Goal: Check status: Check status

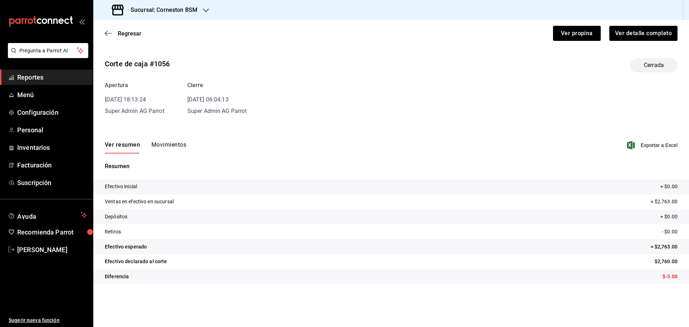
click at [207, 8] on icon "button" at bounding box center [206, 11] width 6 height 6
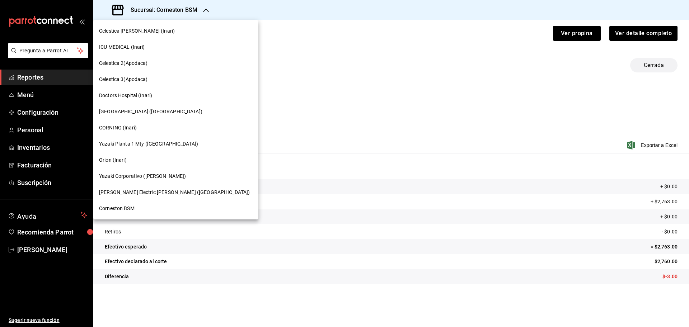
click at [126, 155] on div "Orion (Inari)" at bounding box center [175, 160] width 165 height 16
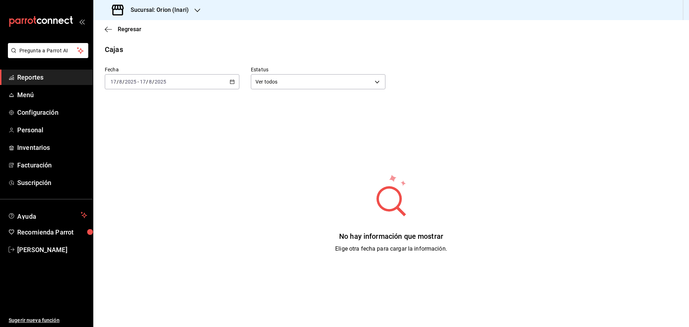
click at [230, 83] on icon "button" at bounding box center [232, 81] width 5 height 5
click at [156, 183] on span "Rango de fechas" at bounding box center [139, 185] width 56 height 8
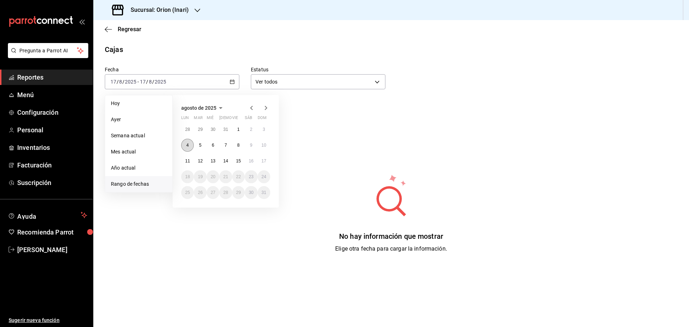
click at [191, 147] on button "4" at bounding box center [187, 145] width 13 height 13
click at [266, 145] on abbr "10" at bounding box center [264, 145] width 5 height 5
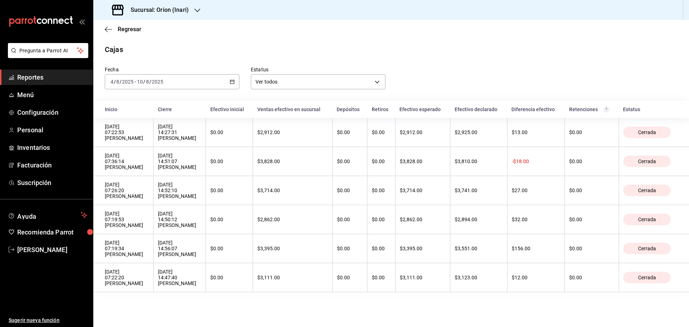
click at [234, 82] on \(Stroke\) "button" at bounding box center [232, 82] width 4 height 4
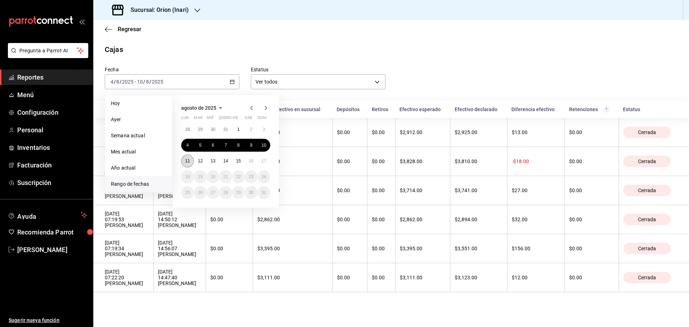
click at [189, 160] on abbr "11" at bounding box center [187, 161] width 5 height 5
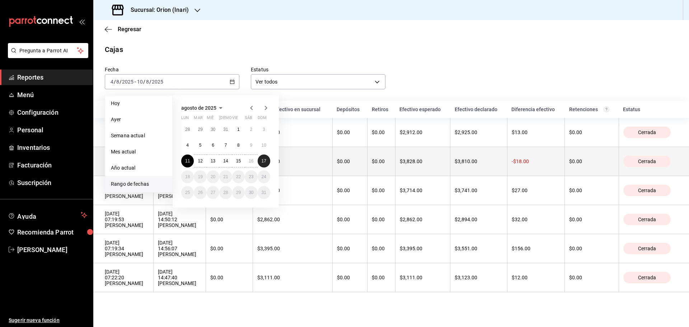
click at [269, 162] on button "17" at bounding box center [264, 161] width 13 height 13
